Goal: Task Accomplishment & Management: Manage account settings

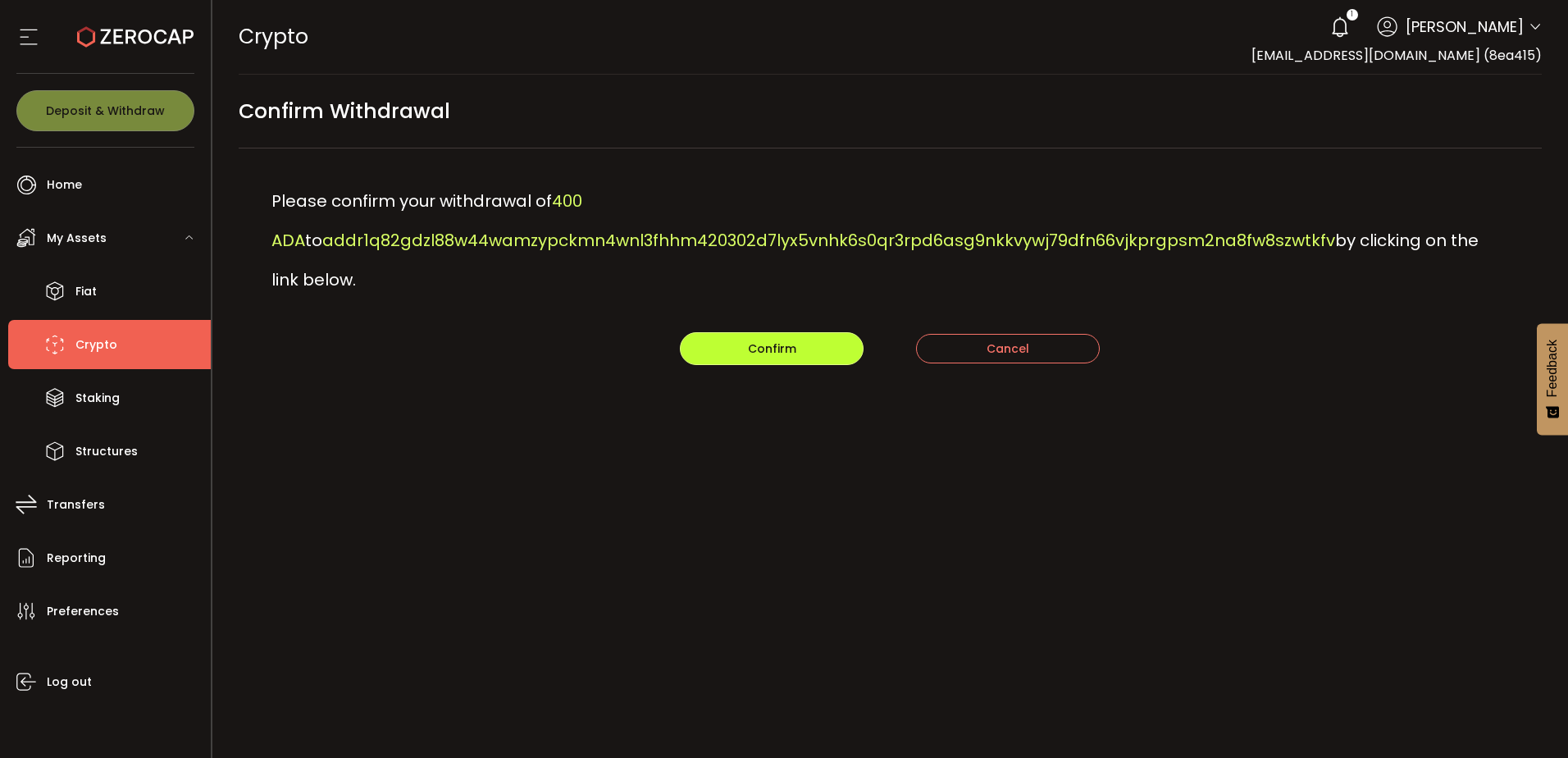
click at [777, 340] on span "Confirm" at bounding box center [772, 348] width 49 height 17
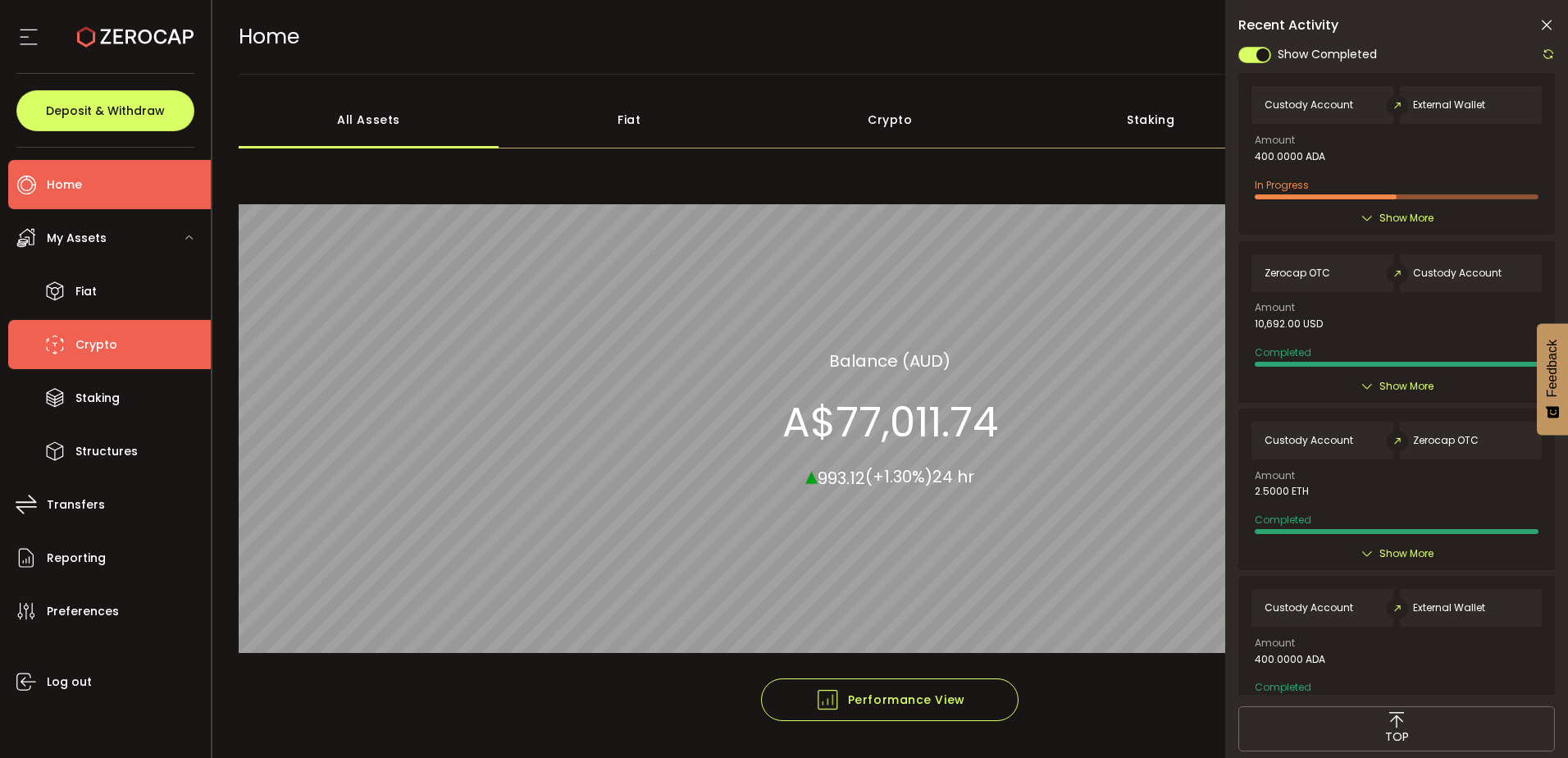
click at [98, 341] on span "Crypto" at bounding box center [96, 345] width 42 height 24
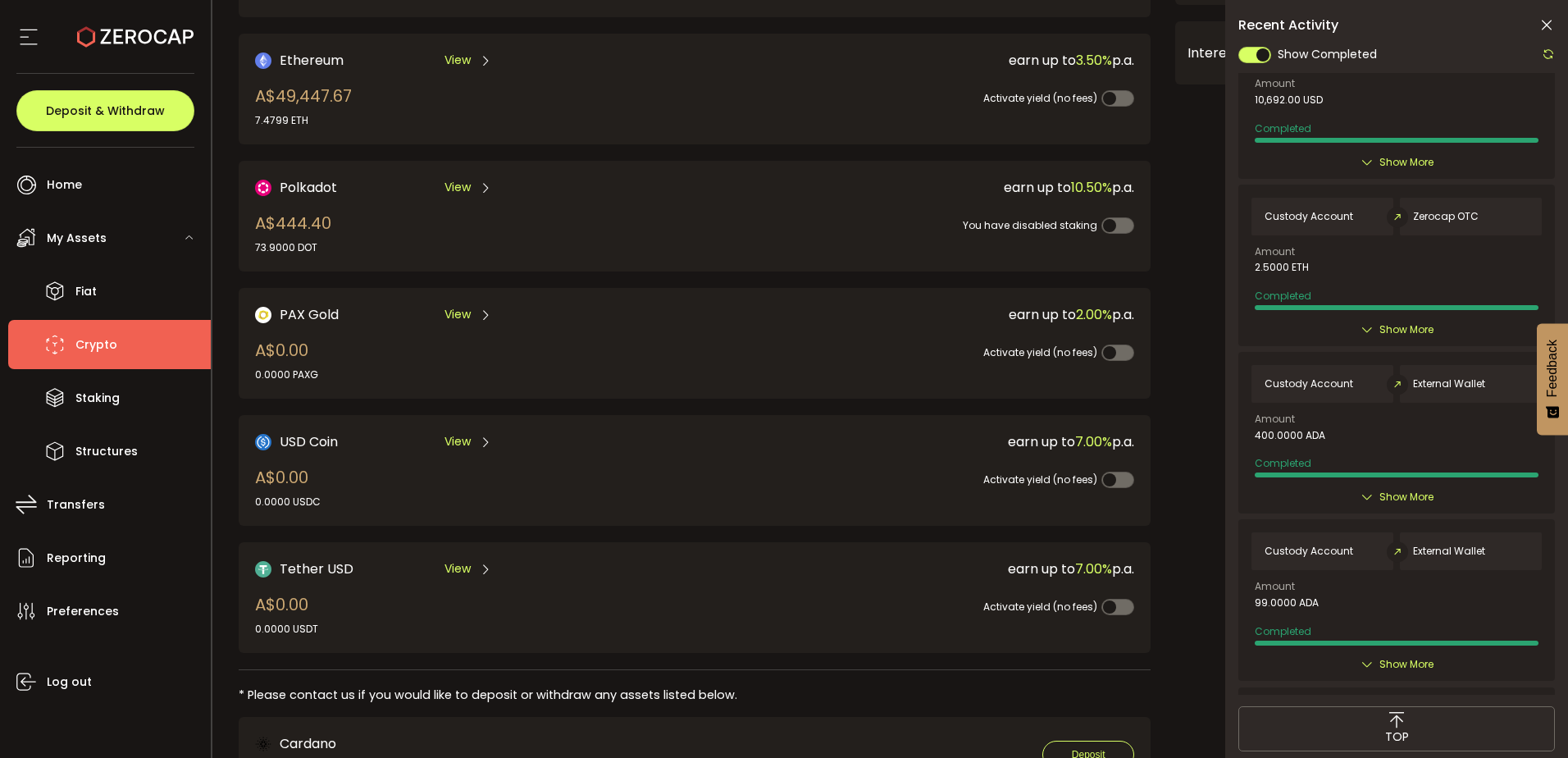
scroll to position [246, 0]
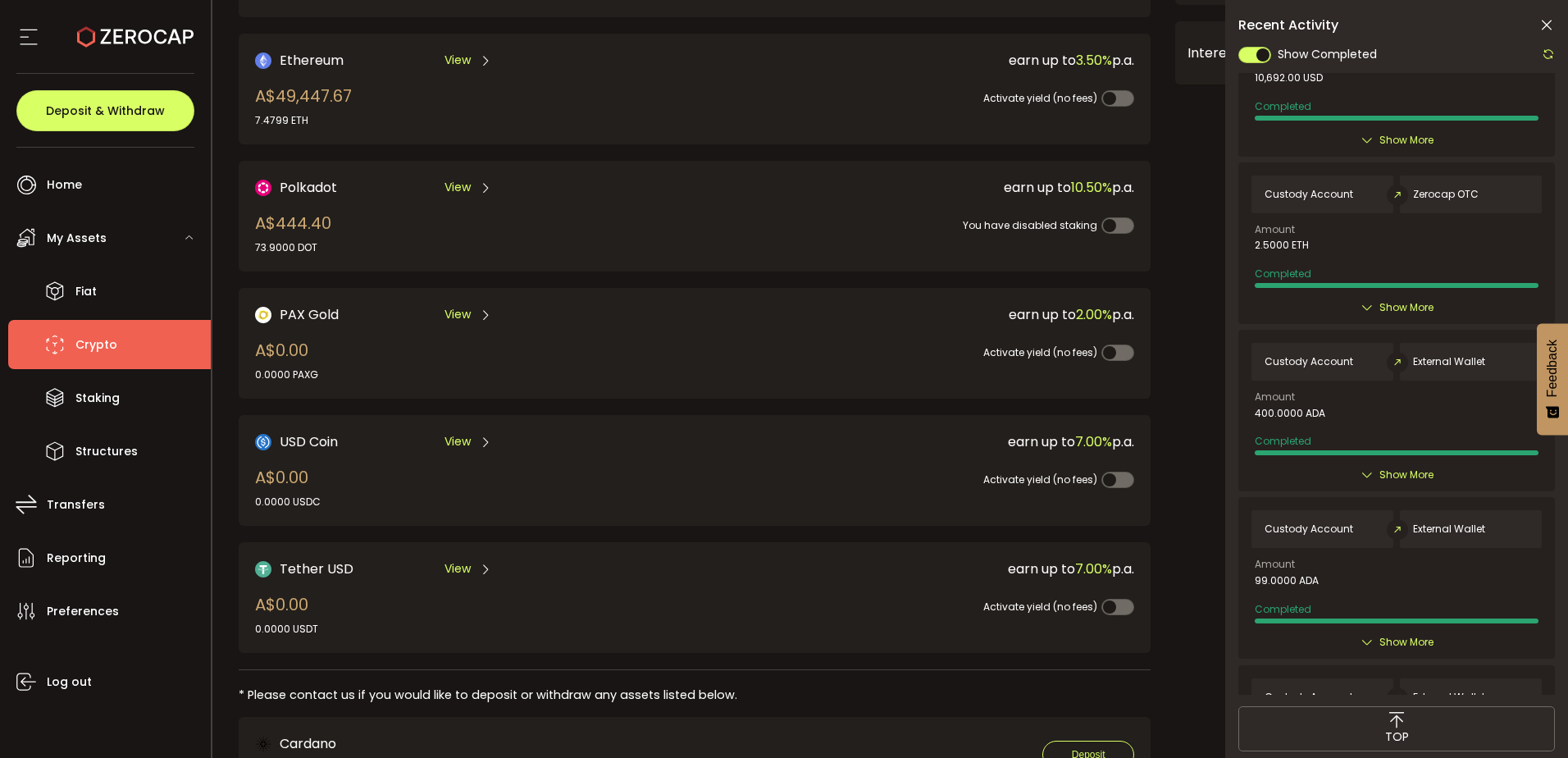
click at [1400, 470] on span "Show More" at bounding box center [1406, 475] width 54 height 17
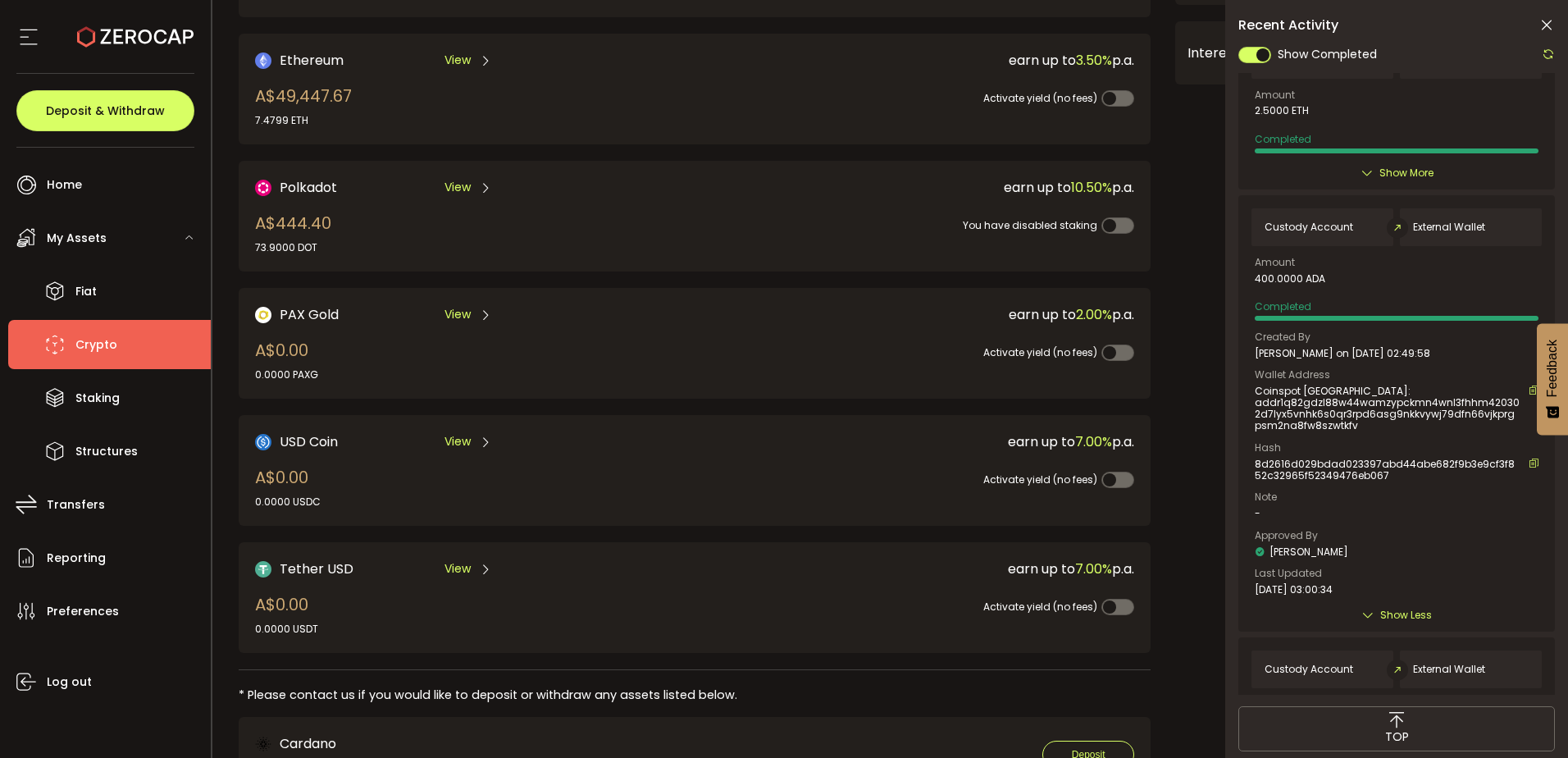
scroll to position [410, 0]
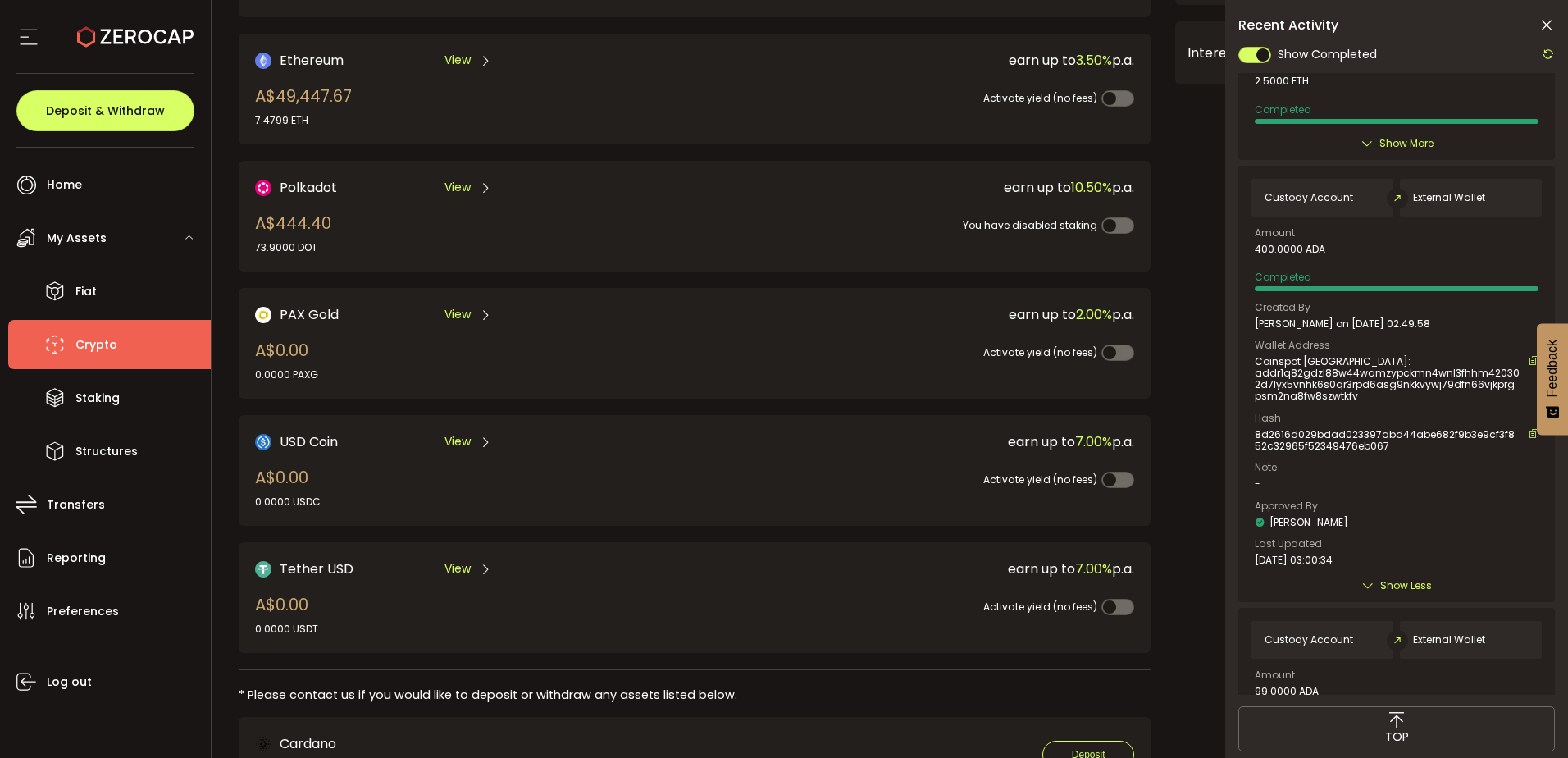
click at [1392, 582] on span "Show Less" at bounding box center [1406, 585] width 51 height 17
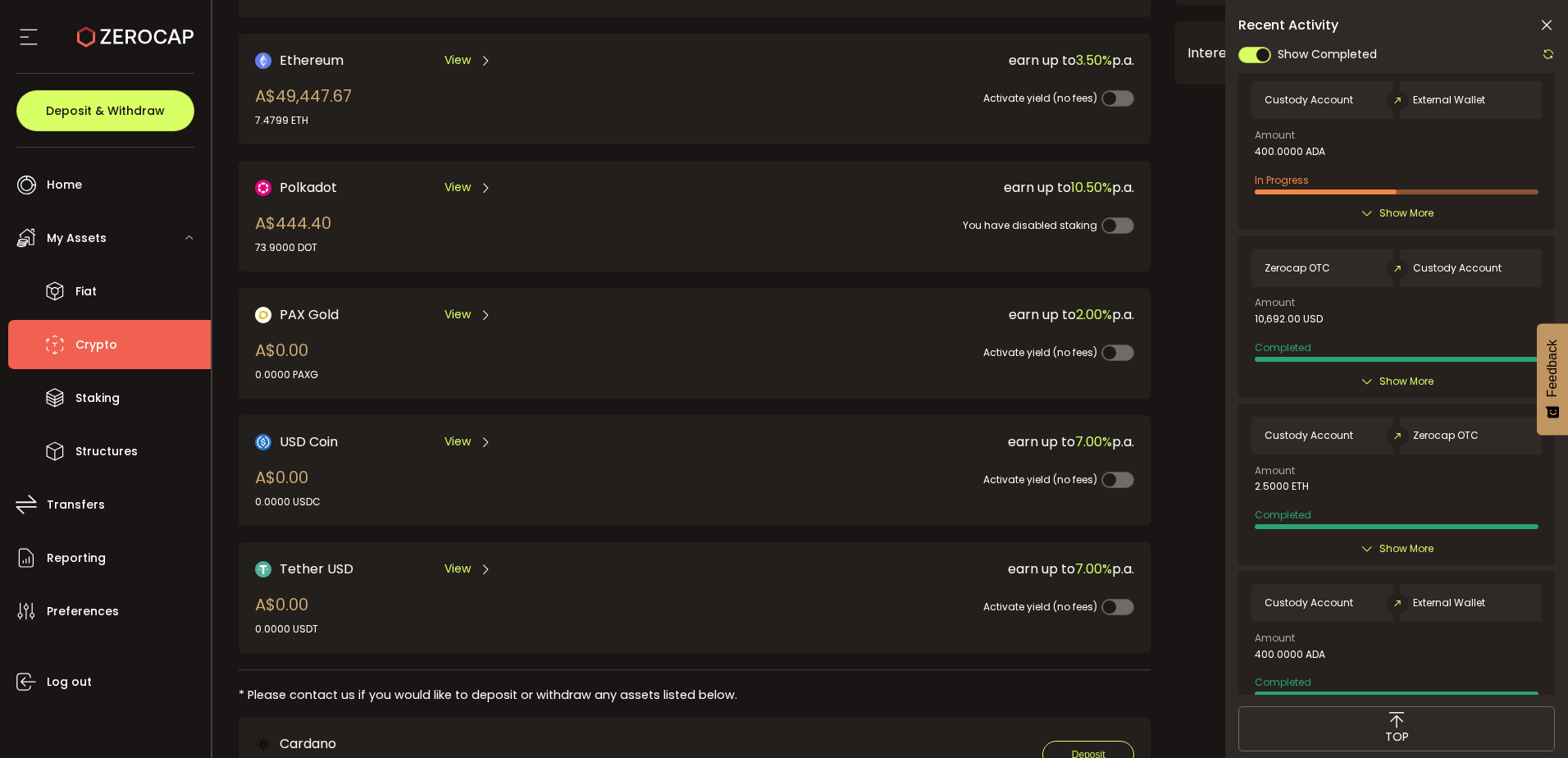
scroll to position [0, 0]
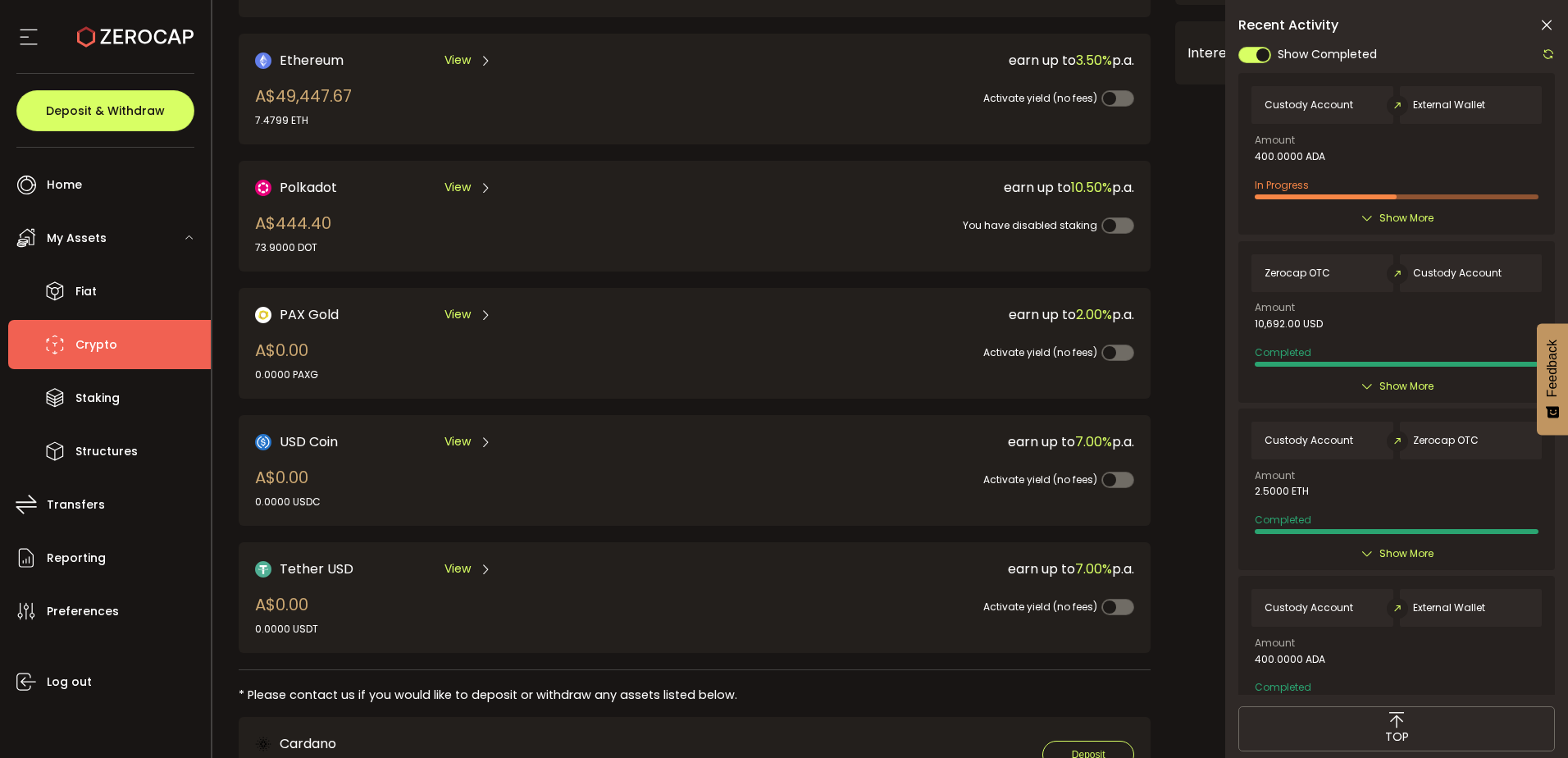
click at [1408, 215] on span "Show More" at bounding box center [1406, 218] width 54 height 17
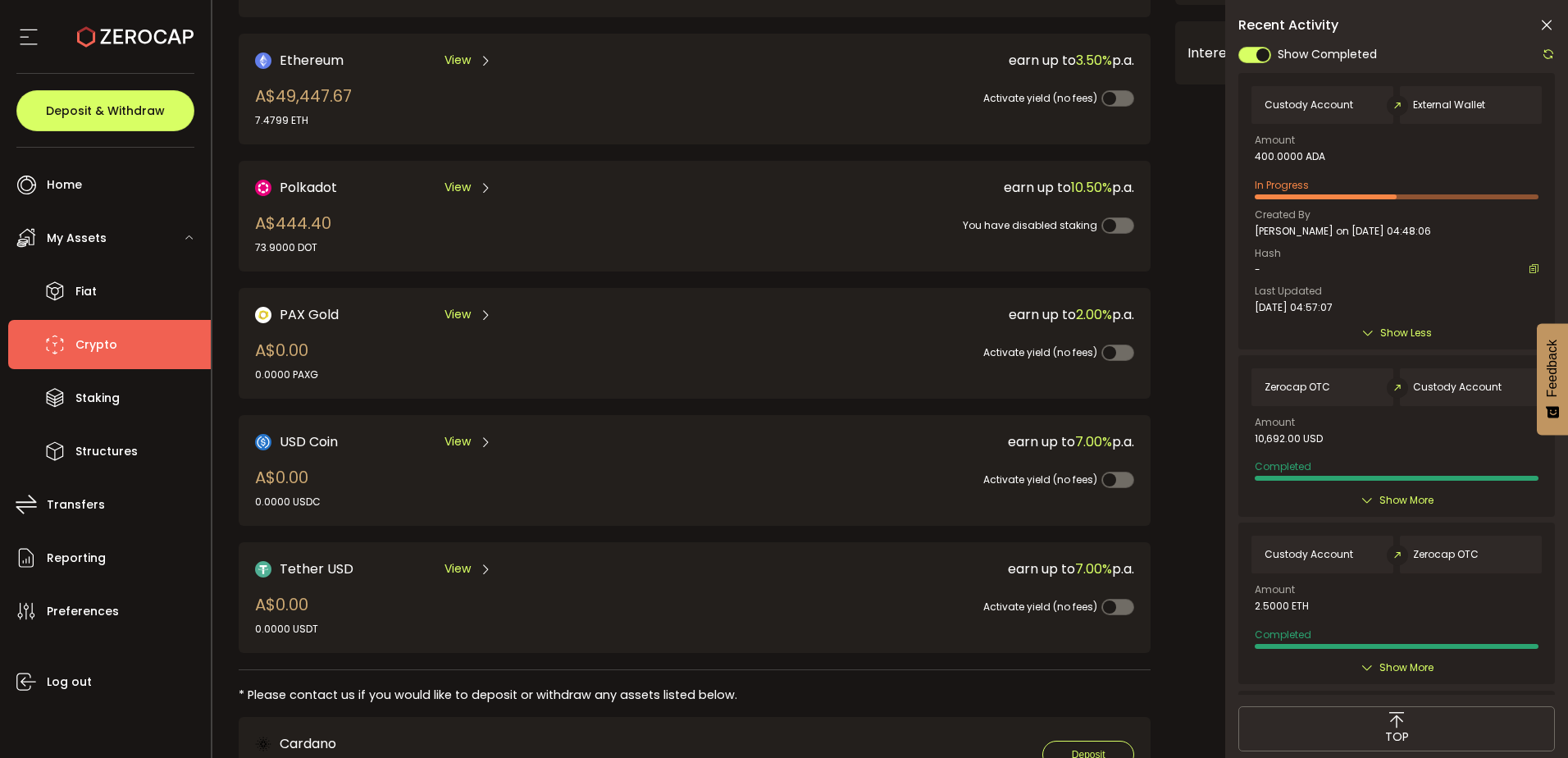
click at [1276, 251] on span "Hash" at bounding box center [1268, 253] width 27 height 10
click at [1276, 267] on div "-" at bounding box center [1397, 270] width 284 height 12
click at [1405, 328] on span "Show Less" at bounding box center [1406, 332] width 51 height 17
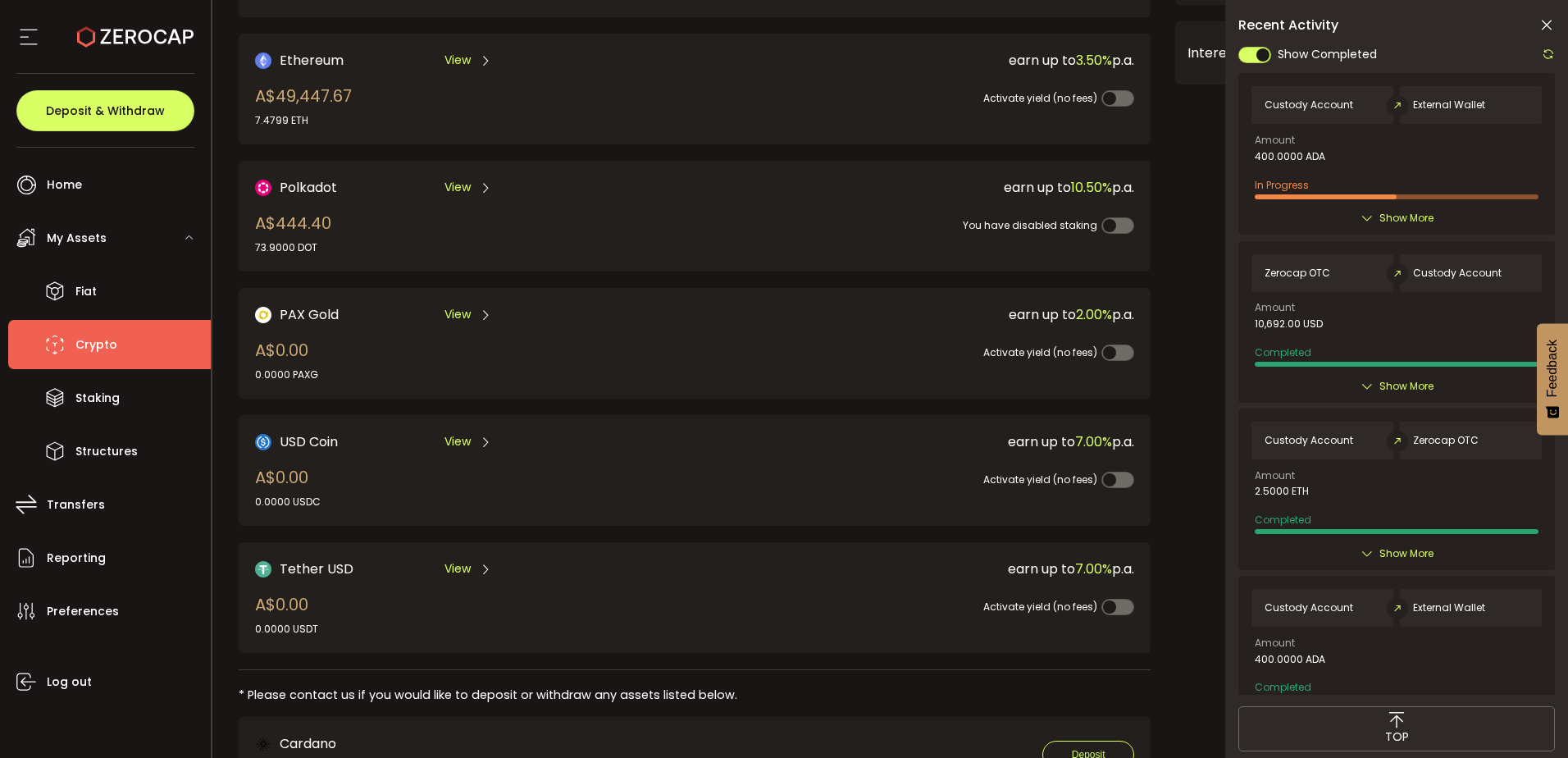
click at [1546, 47] on div at bounding box center [1544, 54] width 21 height 20
click at [1549, 50] on icon at bounding box center [1548, 54] width 13 height 13
click at [1545, 56] on icon at bounding box center [1548, 54] width 13 height 13
click at [1546, 53] on icon at bounding box center [1548, 54] width 13 height 13
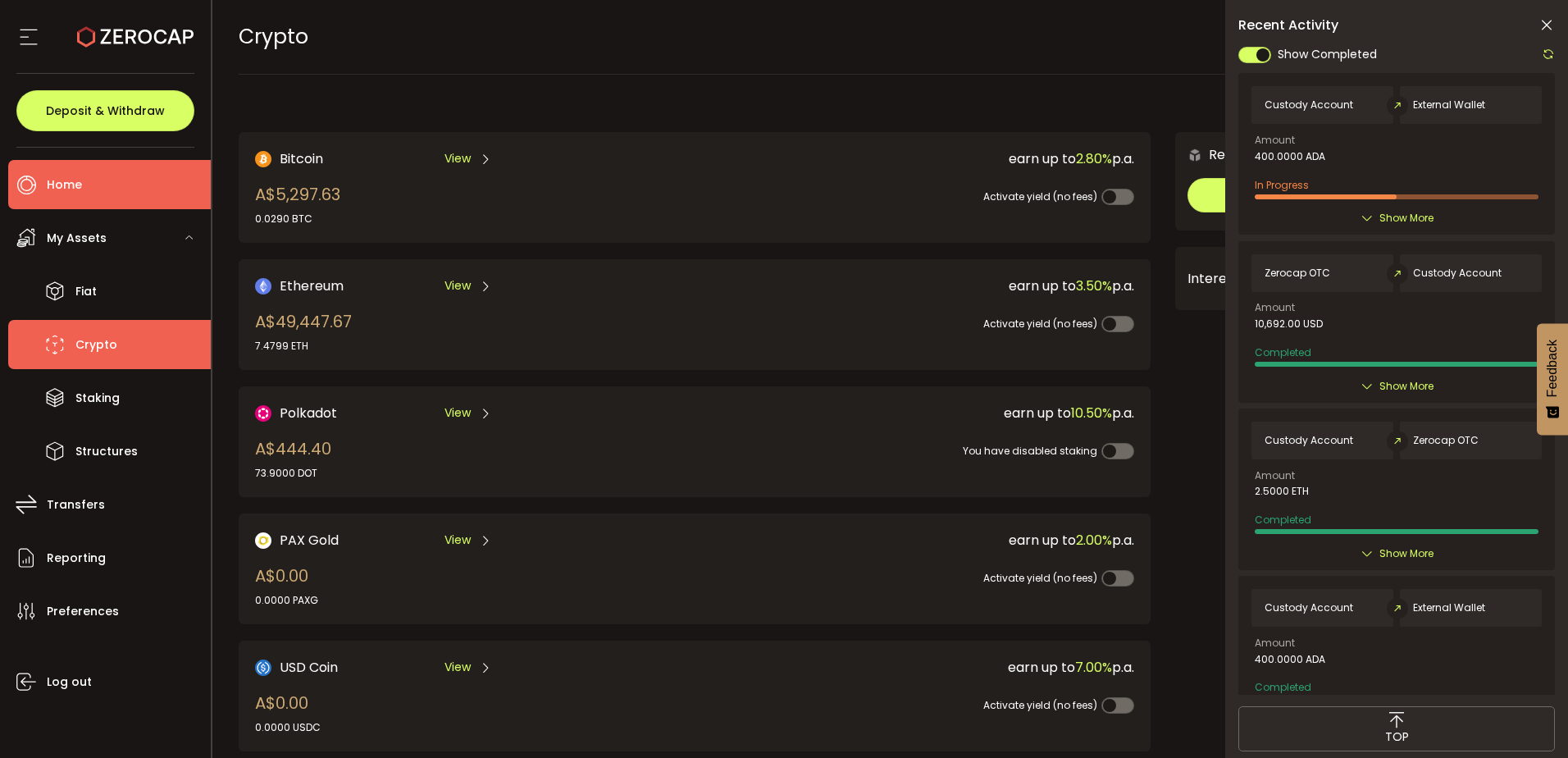
click at [82, 184] on span "Home" at bounding box center [65, 184] width 35 height 24
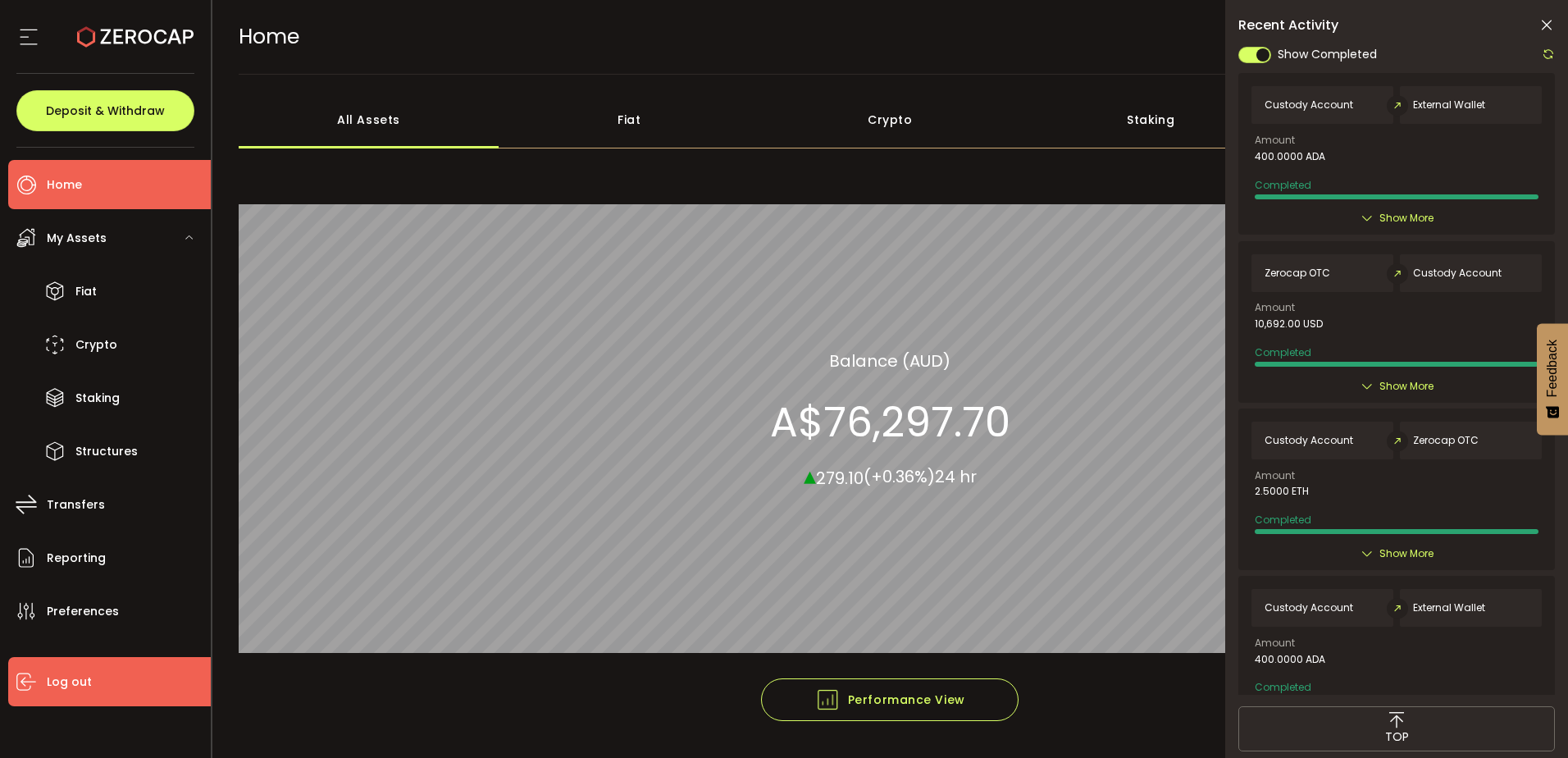
click at [90, 679] on li "Log out" at bounding box center [109, 682] width 203 height 50
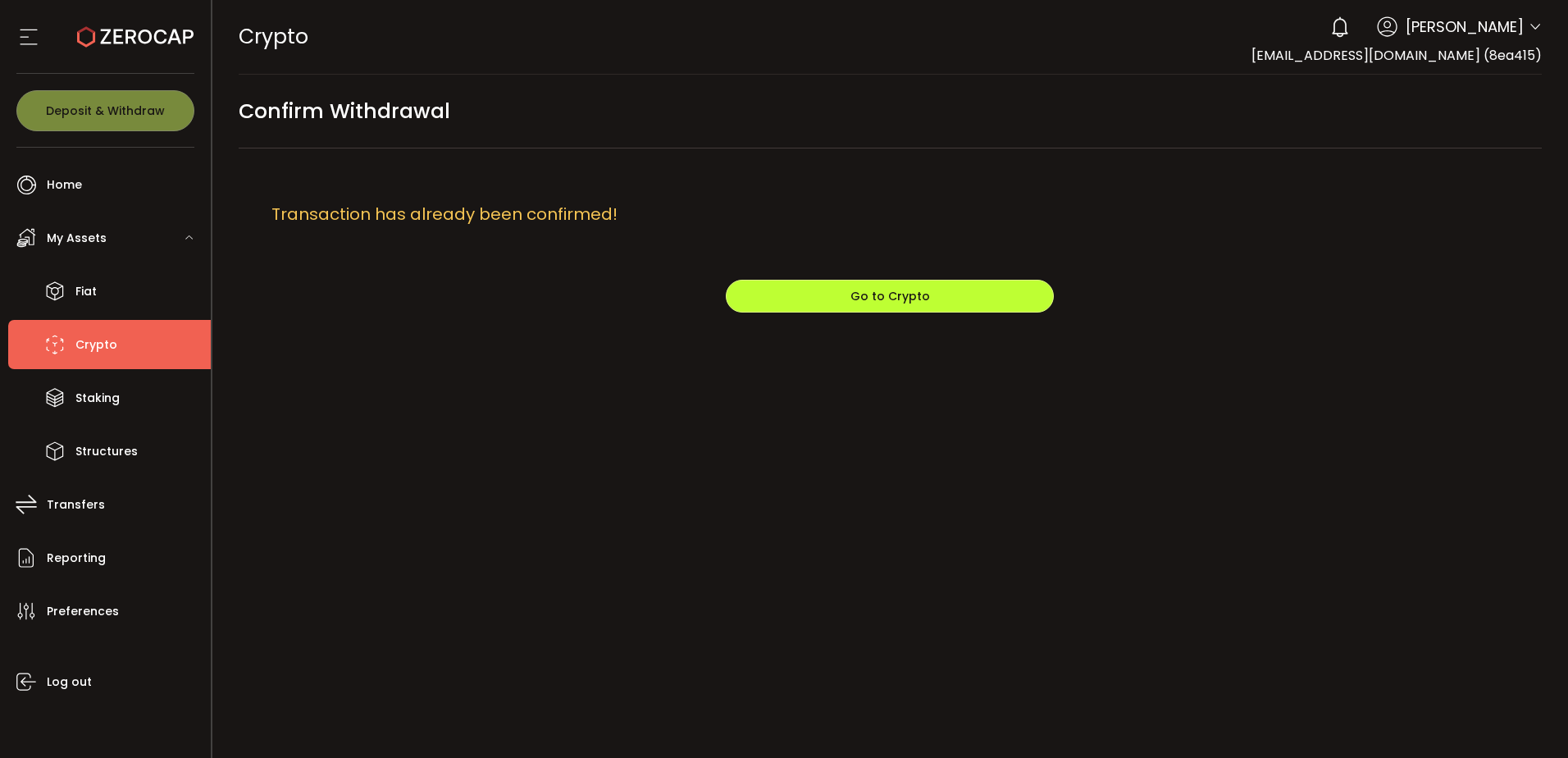
click at [863, 292] on span "Go to Crypto" at bounding box center [891, 296] width 80 height 17
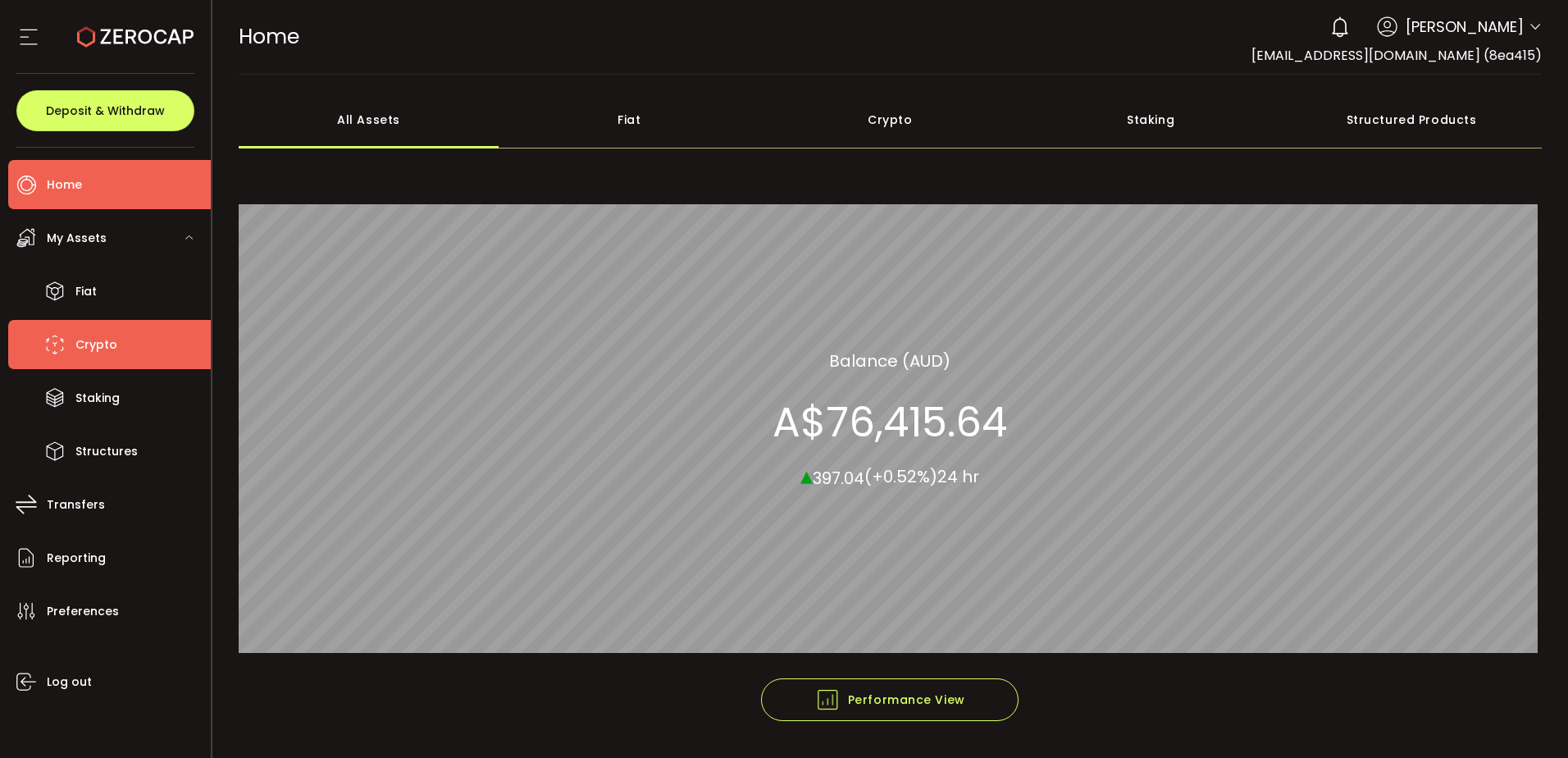
click at [105, 341] on span "Crypto" at bounding box center [96, 345] width 42 height 24
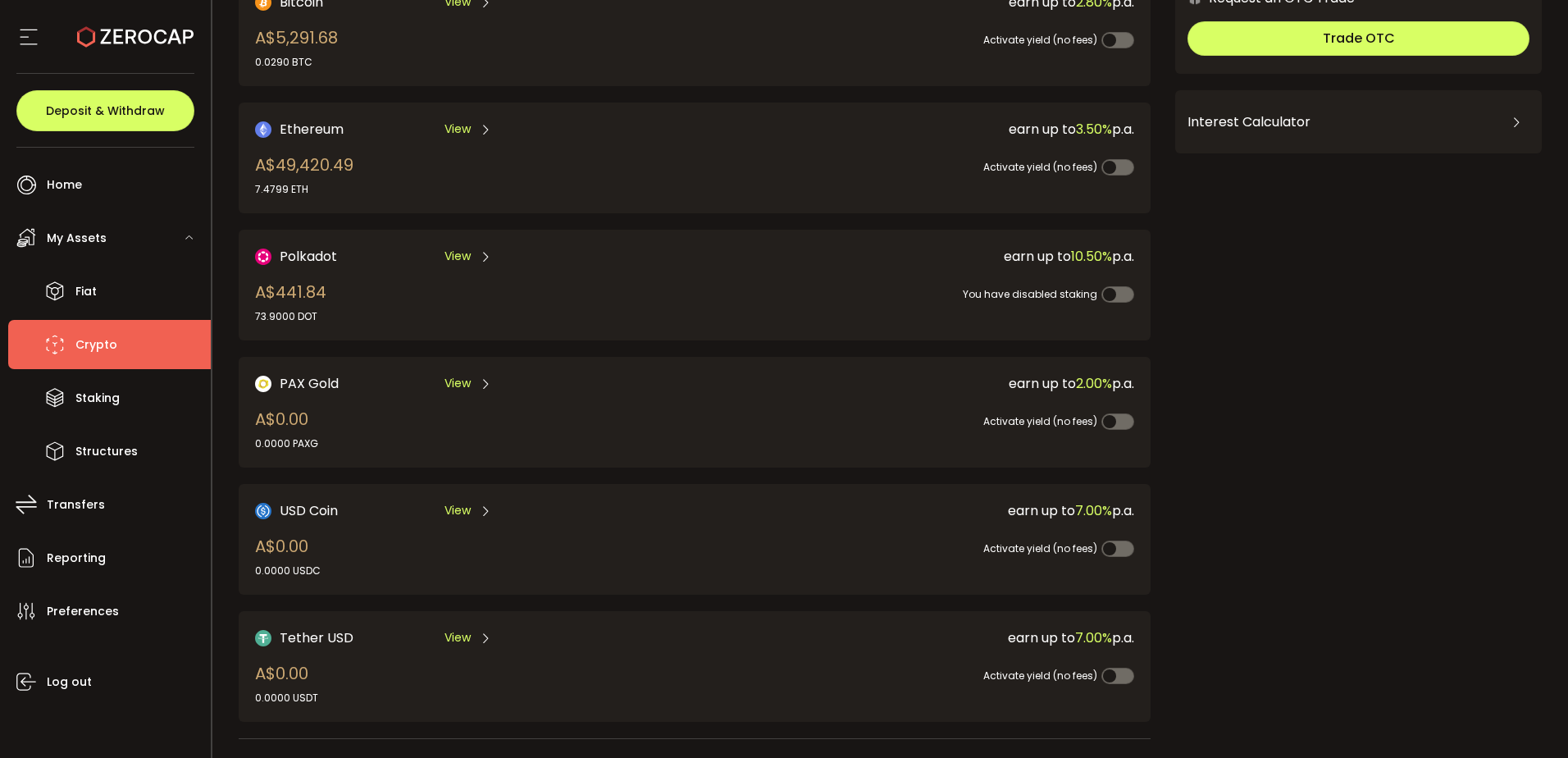
scroll to position [164, 0]
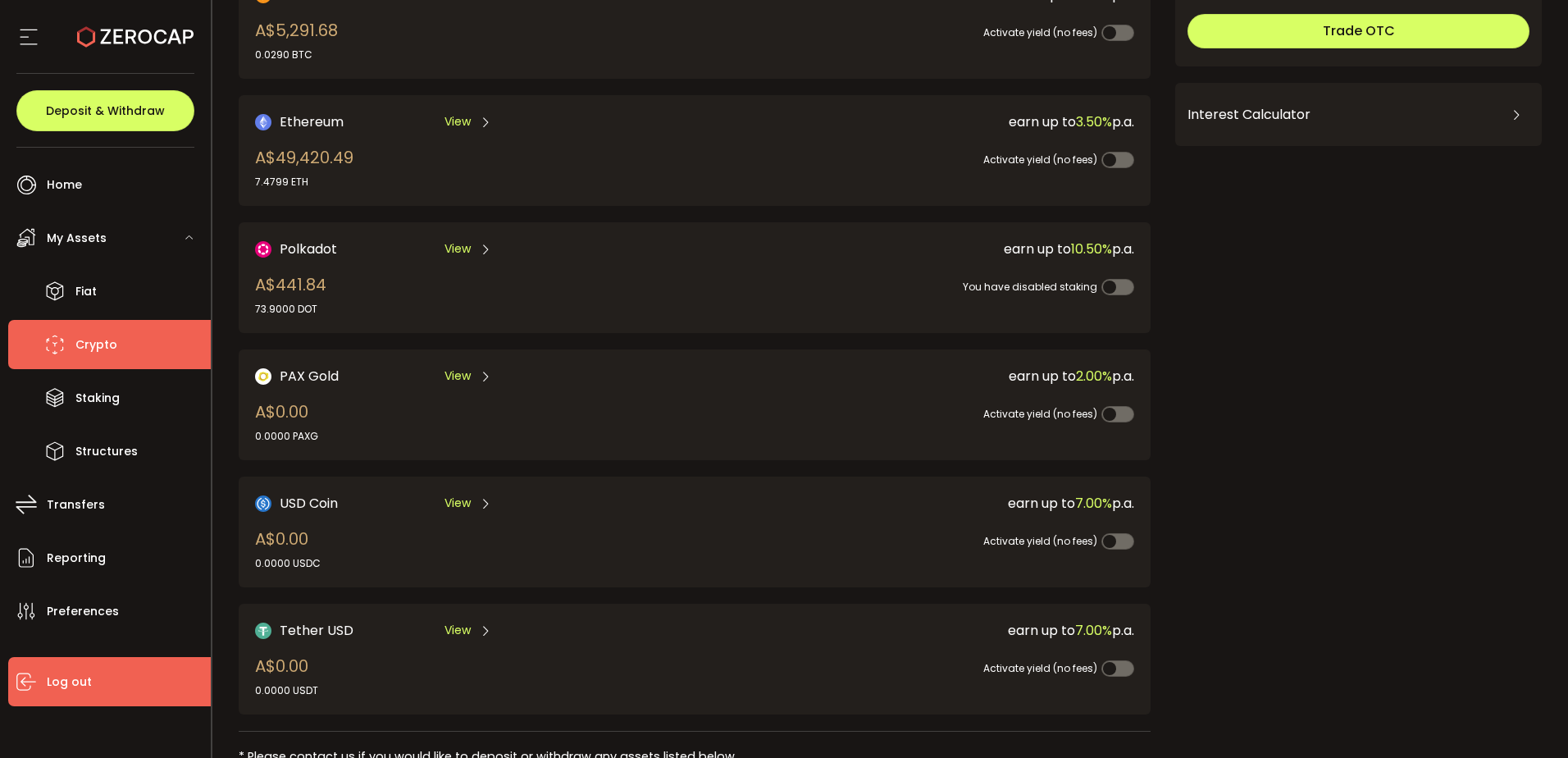
click at [61, 681] on span "Log out" at bounding box center [69, 682] width 45 height 24
